Goal: Task Accomplishment & Management: Manage account settings

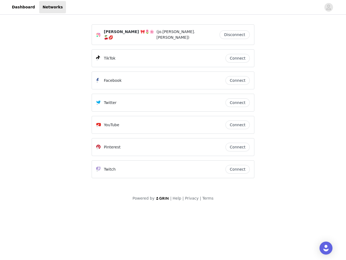
click at [173, 102] on div "Twitter" at bounding box center [160, 102] width 129 height 6
click at [173, 7] on div at bounding box center [193, 7] width 255 height 12
click at [329, 7] on icon "avatar" at bounding box center [328, 7] width 5 height 9
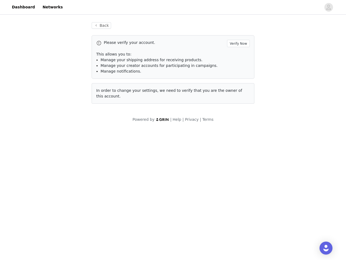
click at [236, 33] on div "Back Please verify your account. Verify Now This allows you to: Manage your shi…" at bounding box center [173, 63] width 176 height 94
click at [238, 55] on p "This allows you to:" at bounding box center [173, 54] width 154 height 6
click at [238, 78] on div "Please verify your account. Verify Now This allows you to: Manage your shipping…" at bounding box center [173, 57] width 163 height 44
click at [238, 100] on div "Back Please verify your account. Verify Now This allows you to: Manage your shi…" at bounding box center [173, 63] width 176 height 94
click at [238, 122] on div "Powered by | Help | Privacy | Terms" at bounding box center [173, 123] width 346 height 12
